Goal: Information Seeking & Learning: Learn about a topic

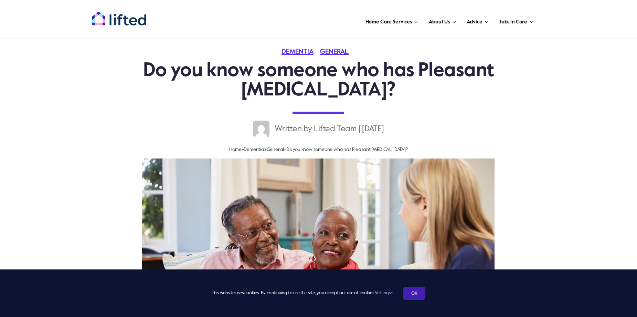
click at [414, 295] on link "OK" at bounding box center [414, 292] width 22 height 13
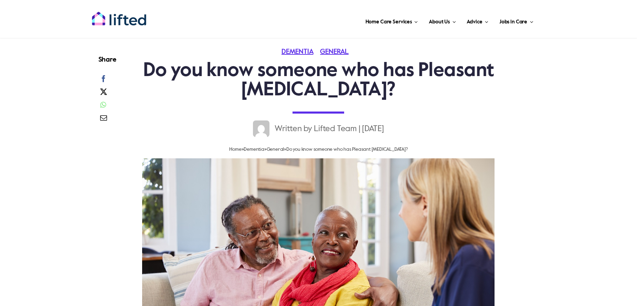
scroll to position [406, 0]
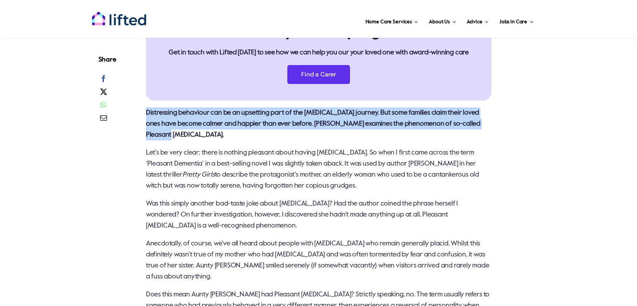
drag, startPoint x: 141, startPoint y: 112, endPoint x: 194, endPoint y: 135, distance: 57.5
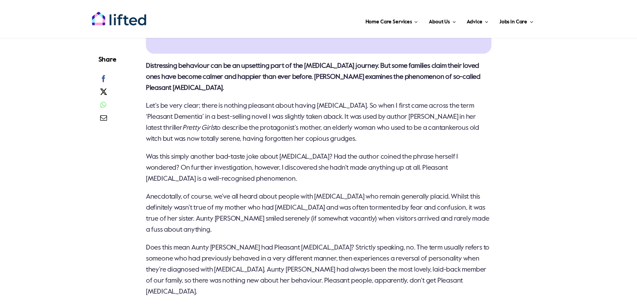
scroll to position [512, 0]
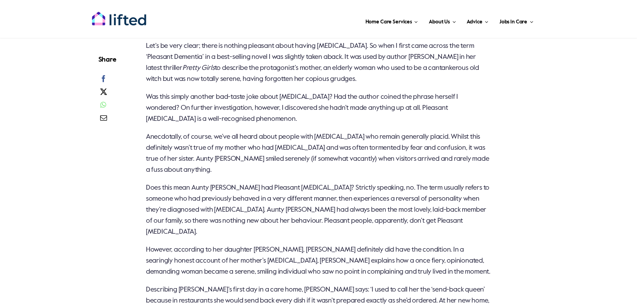
click at [362, 200] on p "Does this mean Aunty [PERSON_NAME] had Pleasant [MEDICAL_DATA]? Strictly speaki…" at bounding box center [319, 209] width 346 height 55
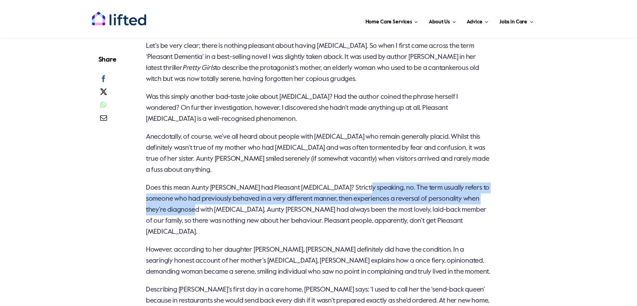
drag, startPoint x: 363, startPoint y: 187, endPoint x: 224, endPoint y: 209, distance: 140.8
click at [224, 209] on p "Does this mean Aunty [PERSON_NAME] had Pleasant [MEDICAL_DATA]? Strictly speaki…" at bounding box center [319, 209] width 346 height 55
copy p "The term usually refers to someone who had previously behaved in a very differe…"
